Goal: Task Accomplishment & Management: Use online tool/utility

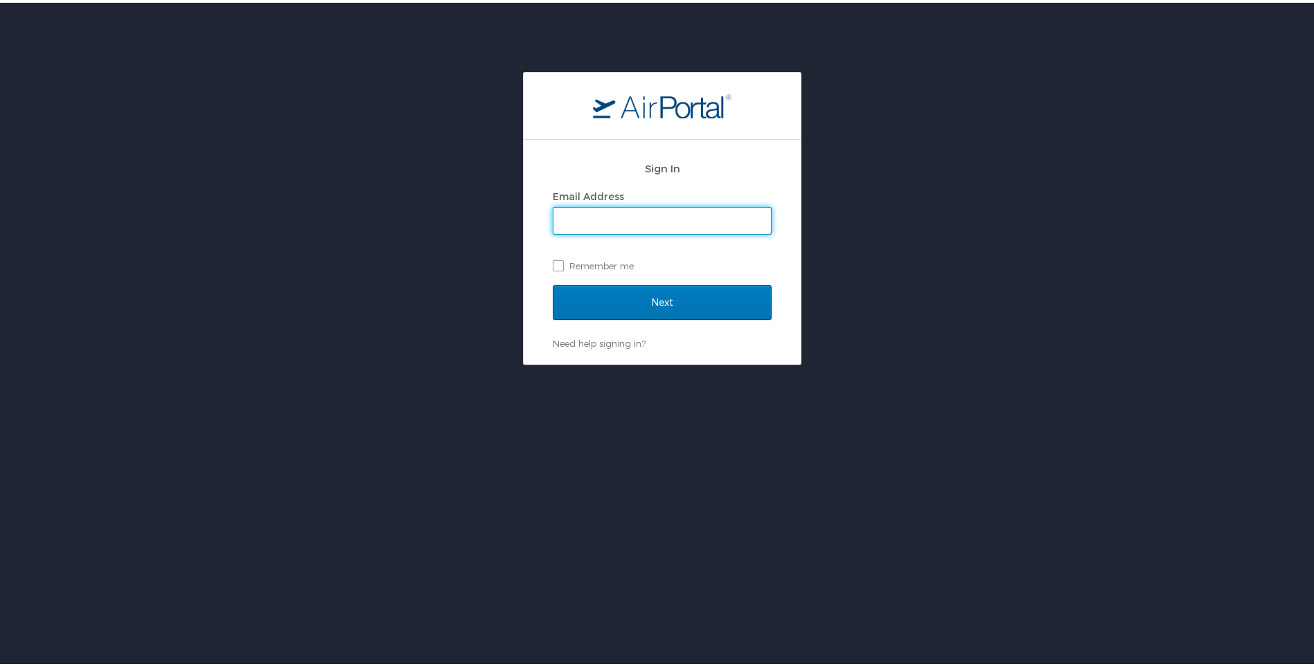
click at [649, 227] on input "Email Address" at bounding box center [662, 218] width 218 height 26
type input "ndowlin@huc.edu"
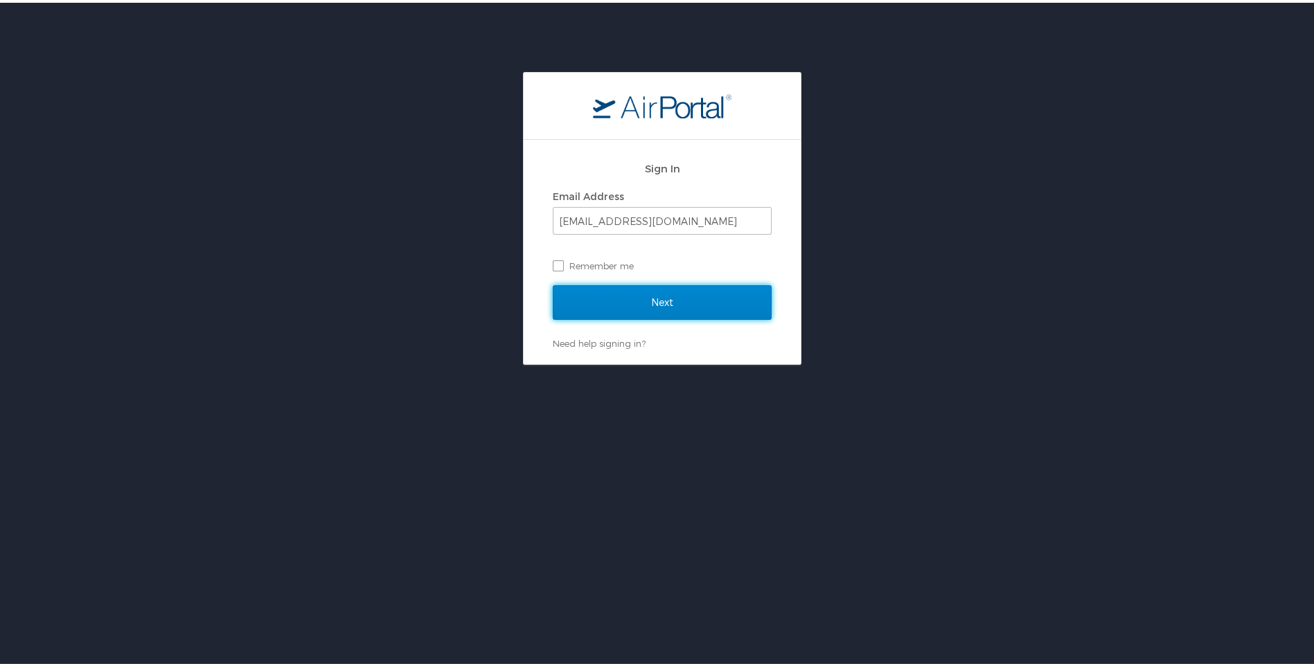
click at [644, 294] on input "Next" at bounding box center [662, 300] width 219 height 35
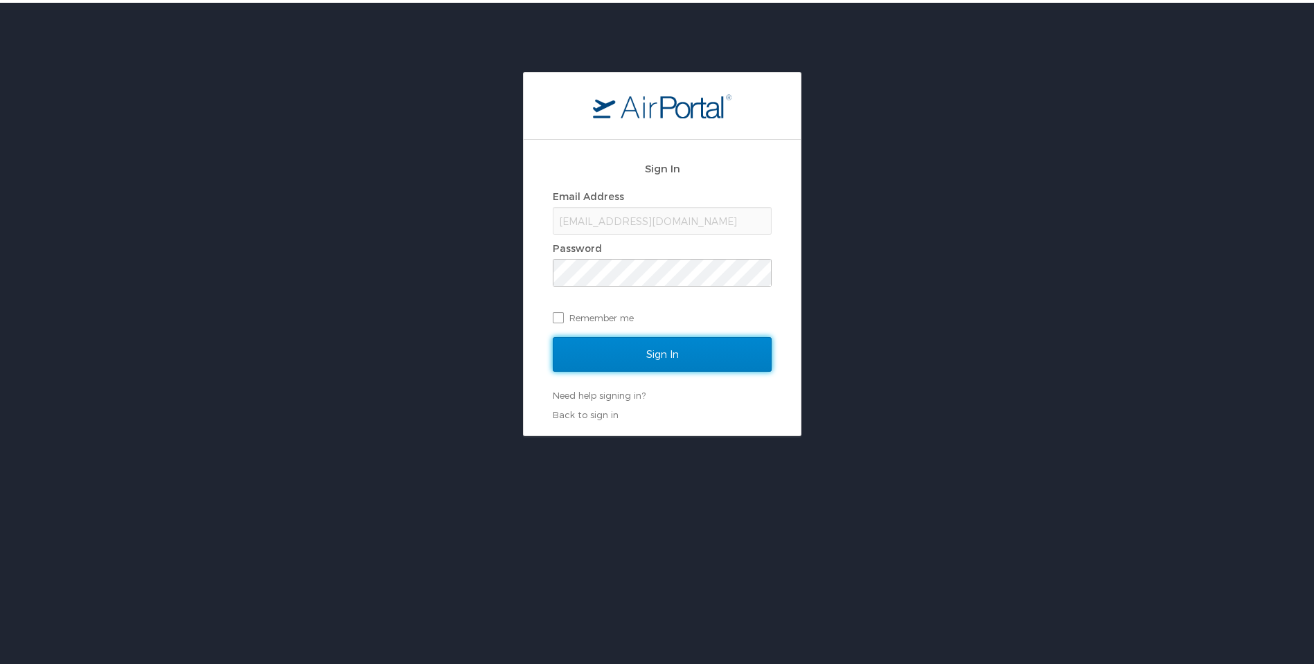
click at [655, 347] on input "Sign In" at bounding box center [662, 352] width 219 height 35
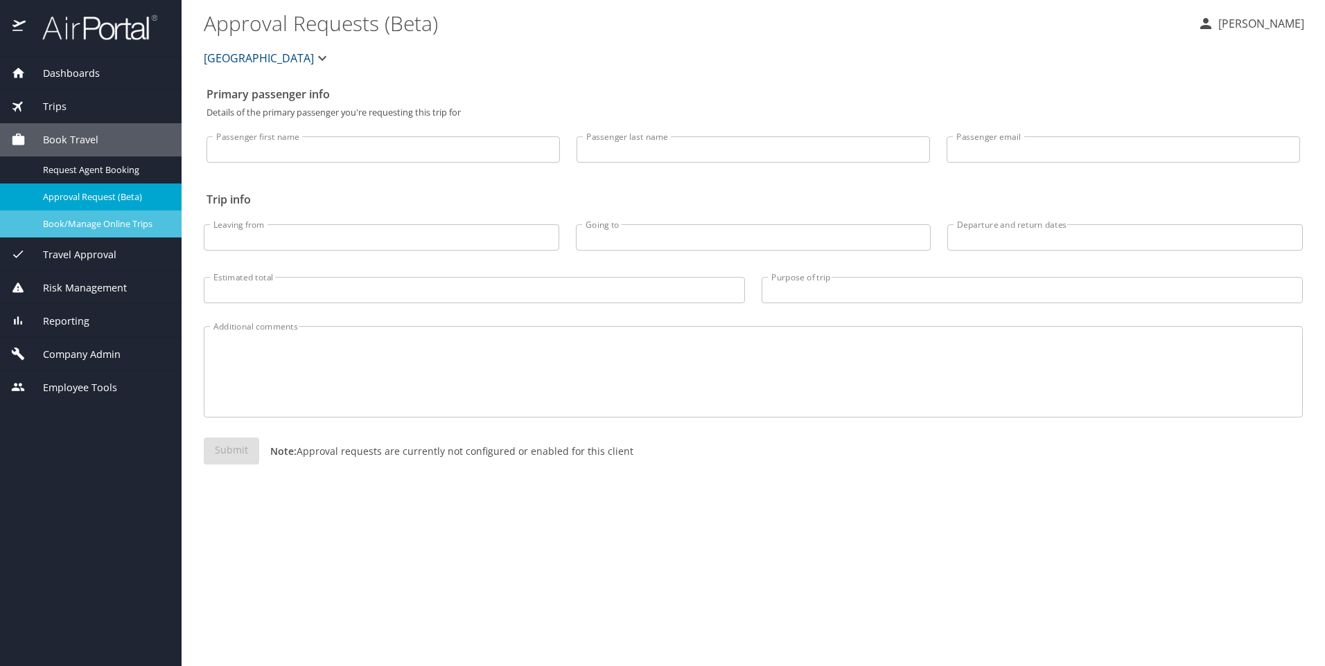
click at [71, 222] on span "Book/Manage Online Trips" at bounding box center [104, 224] width 122 height 13
